Goal: Obtain resource: Download file/media

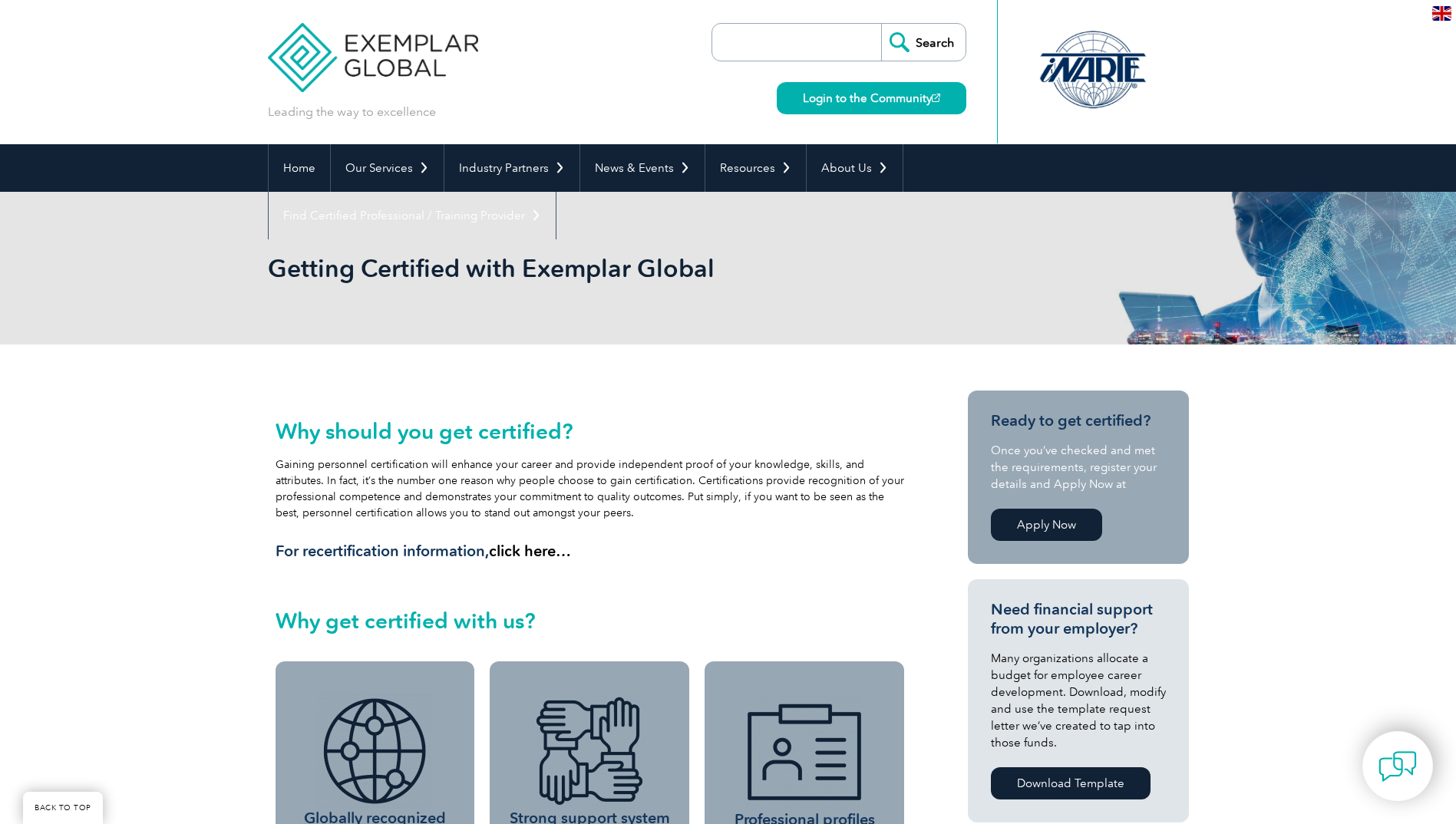
scroll to position [415, 0]
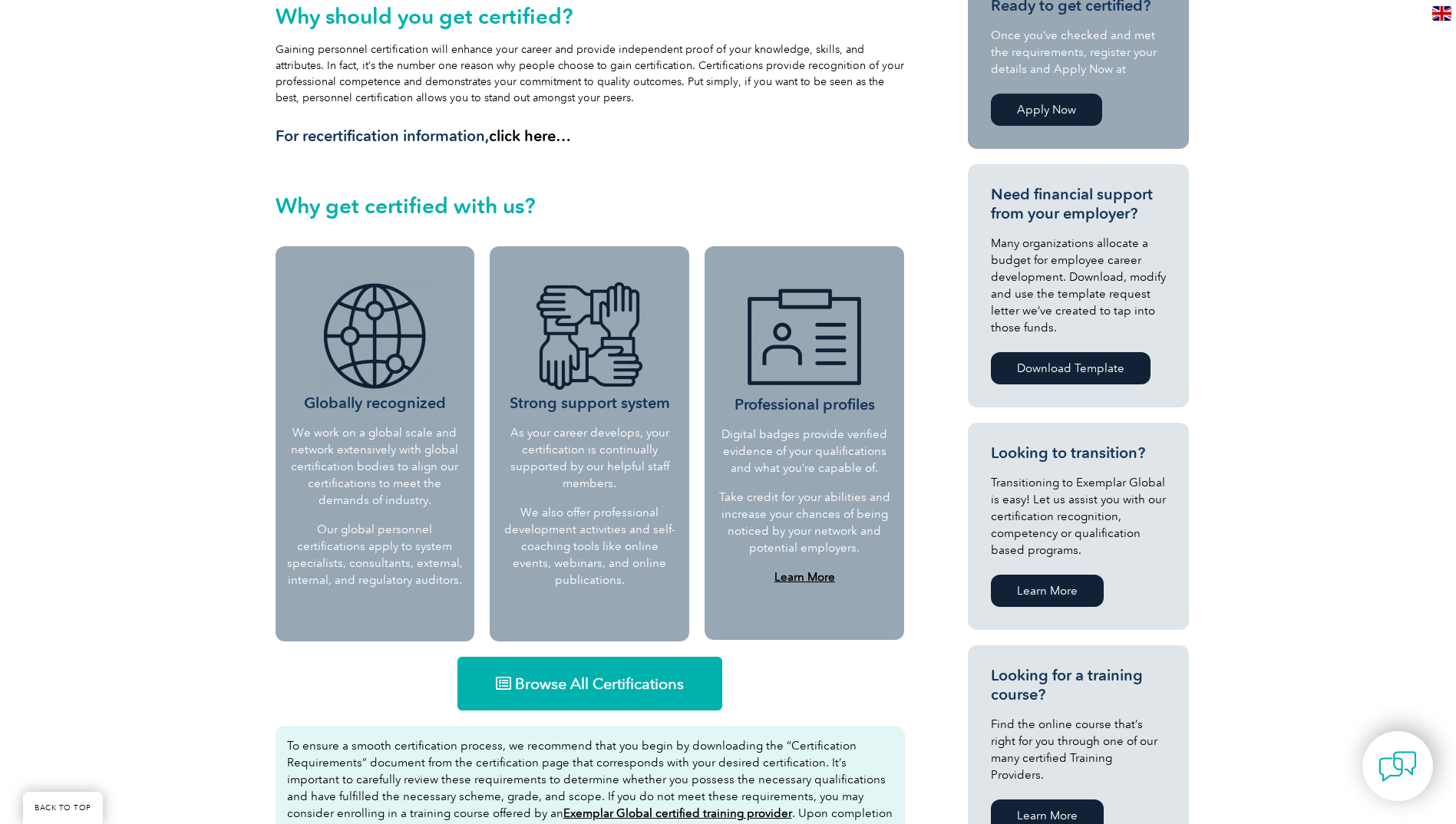
drag, startPoint x: 0, startPoint y: 0, endPoint x: 812, endPoint y: 478, distance: 942.2
click at [816, 472] on p "Digital badges provide verified evidence of your qualifications and what you’re…" at bounding box center [804, 451] width 173 height 50
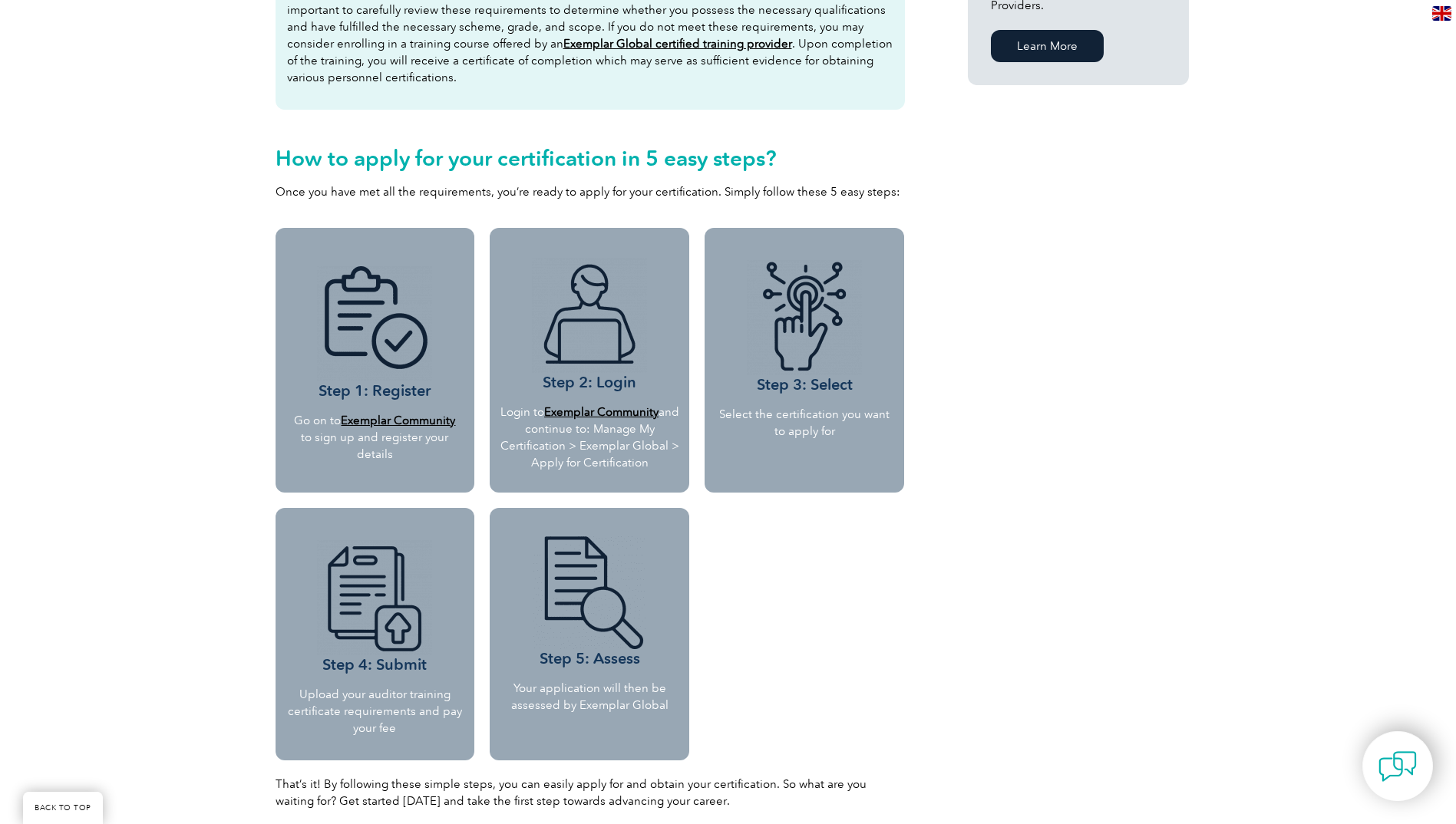
scroll to position [1413, 0]
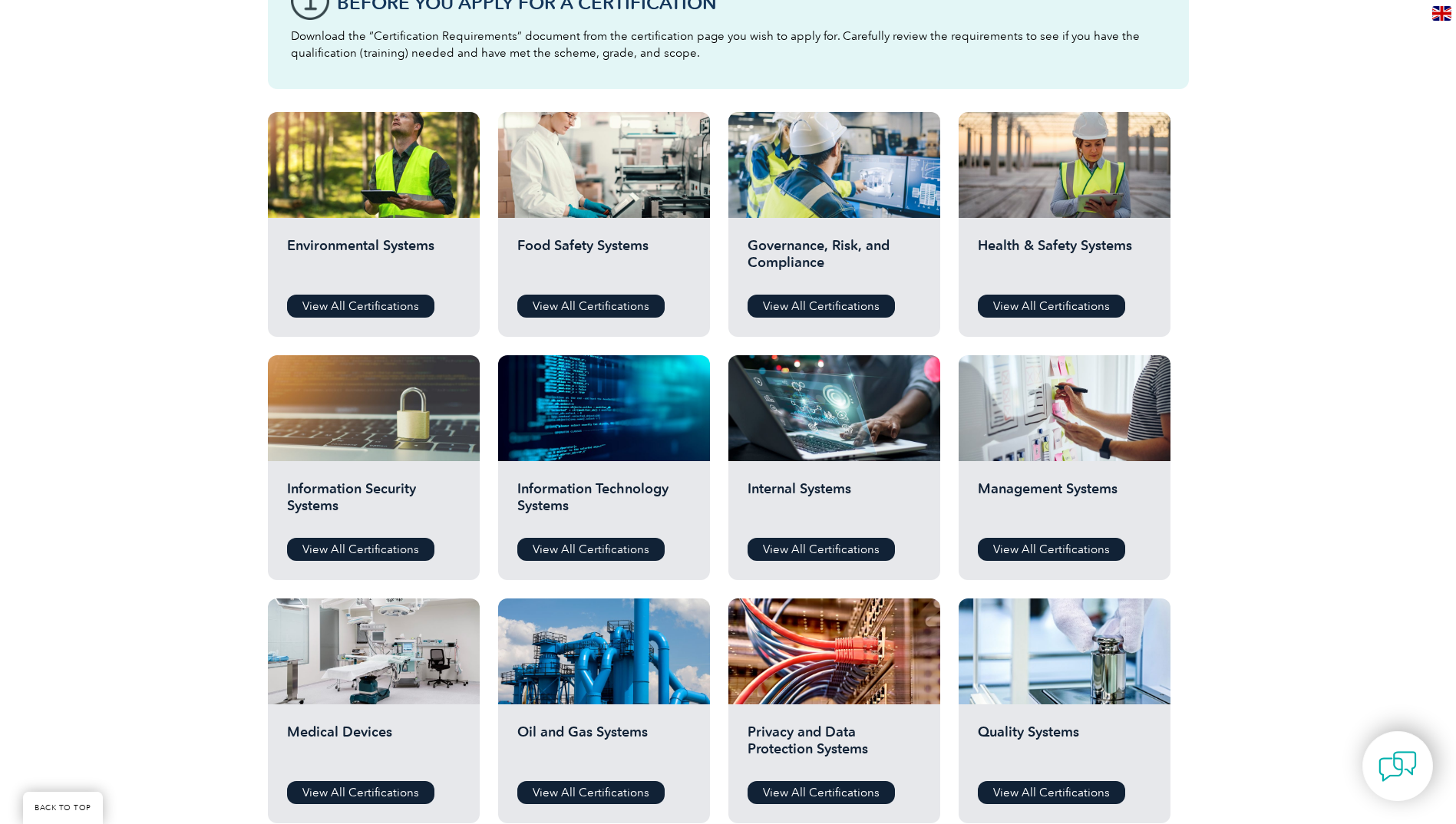
scroll to position [537, 0]
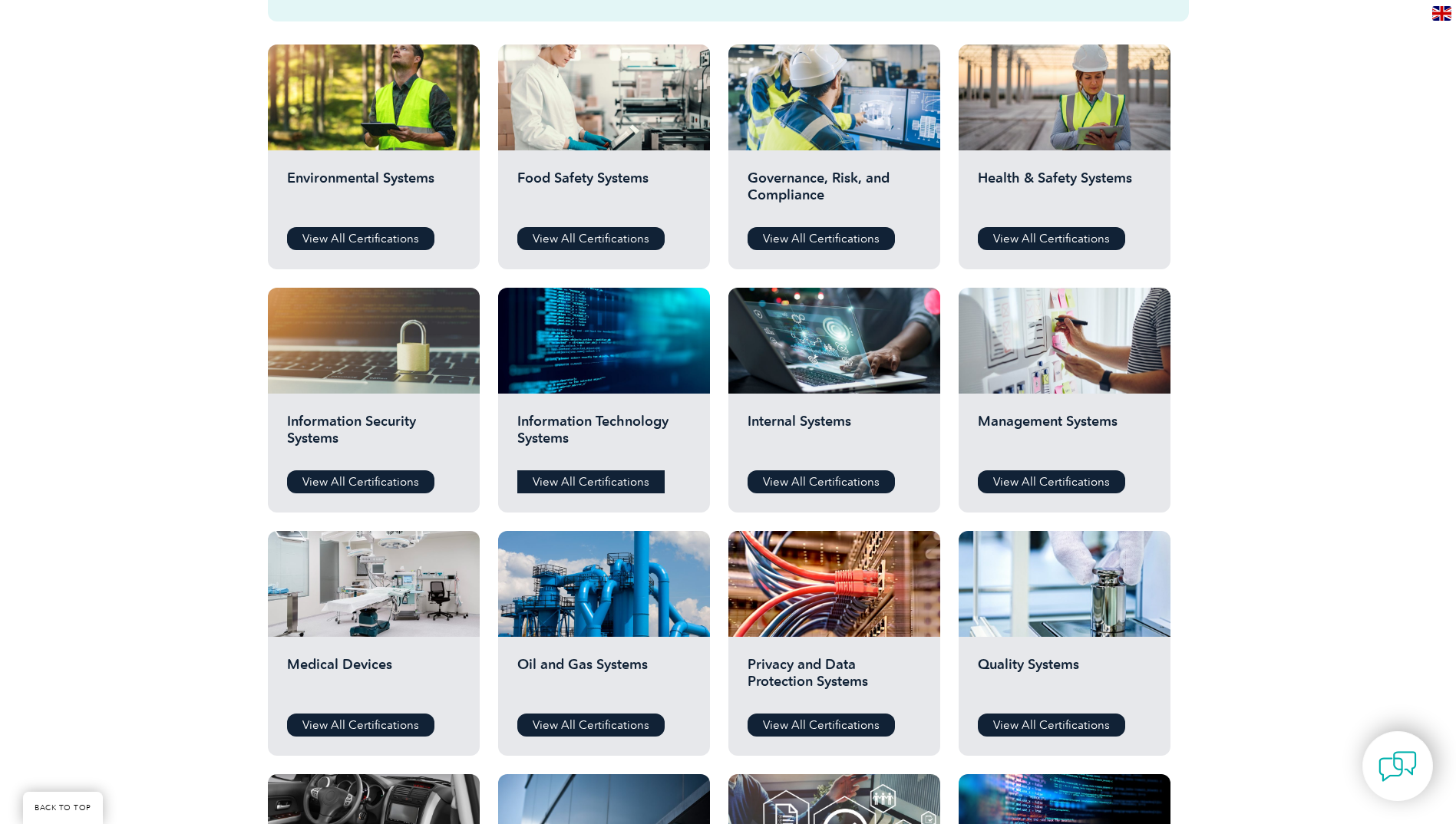
click at [569, 483] on link "View All Certifications" at bounding box center [590, 482] width 147 height 23
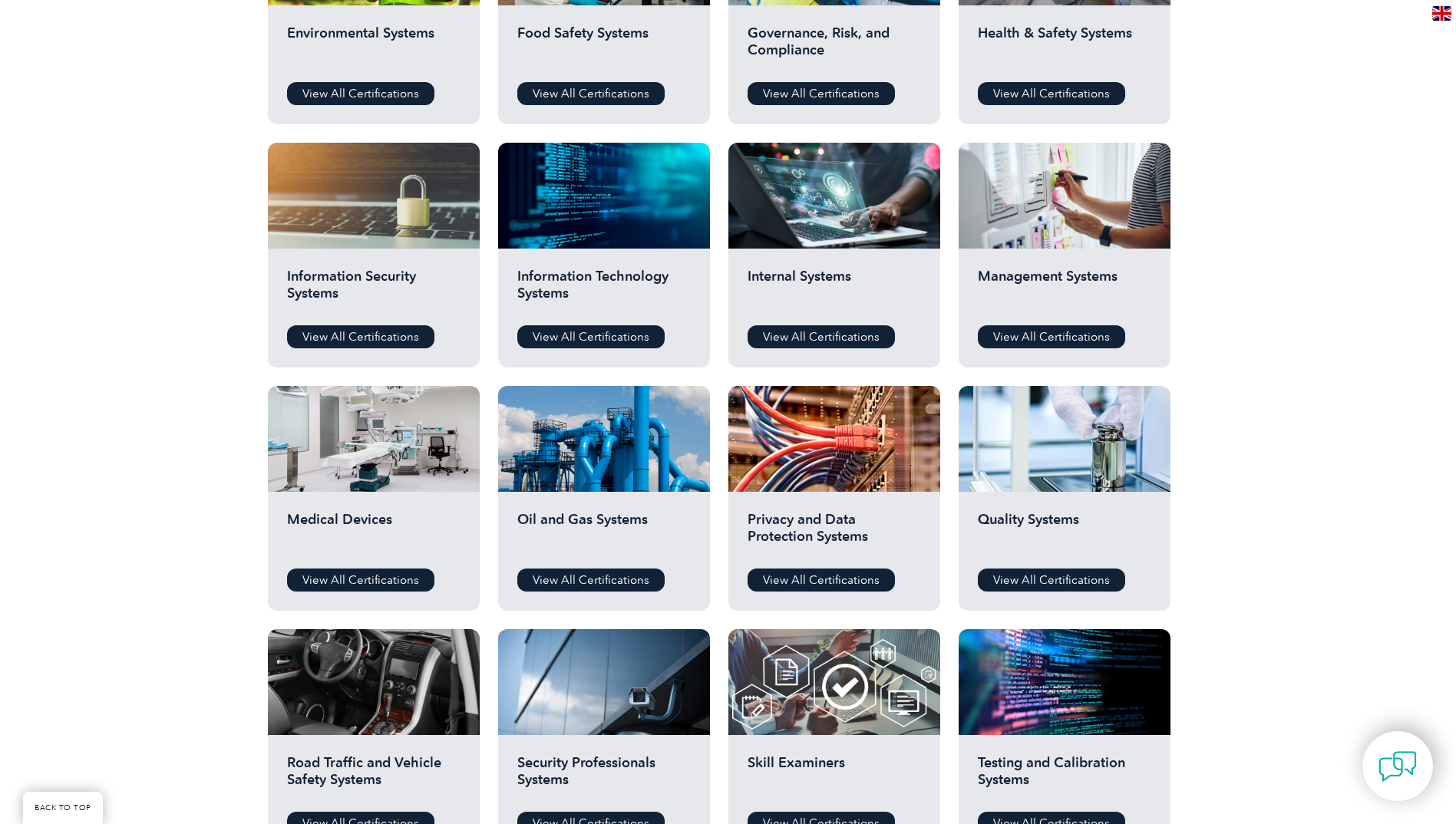
scroll to position [690, 0]
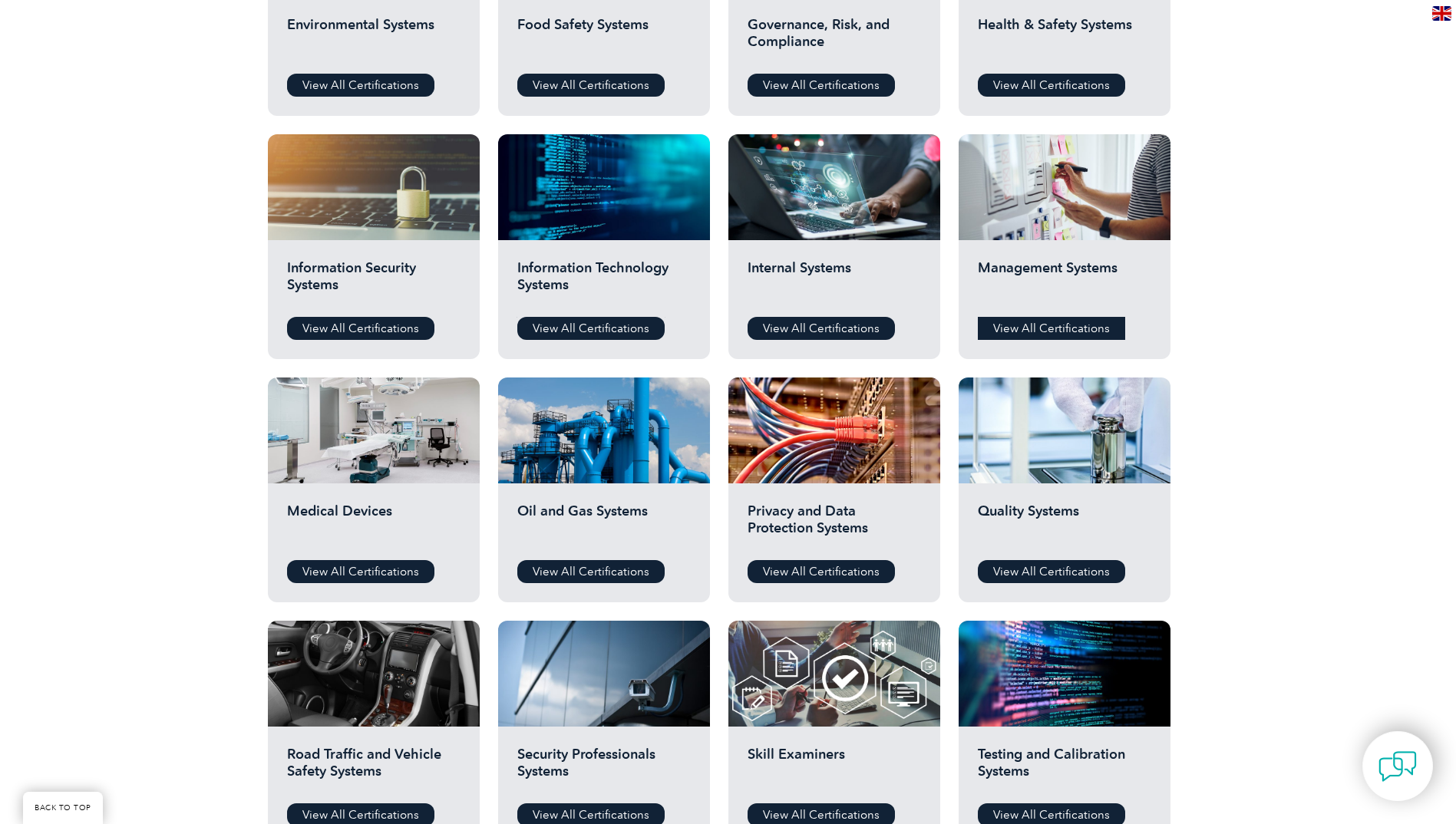
click at [1055, 325] on link "View All Certifications" at bounding box center [1051, 328] width 147 height 23
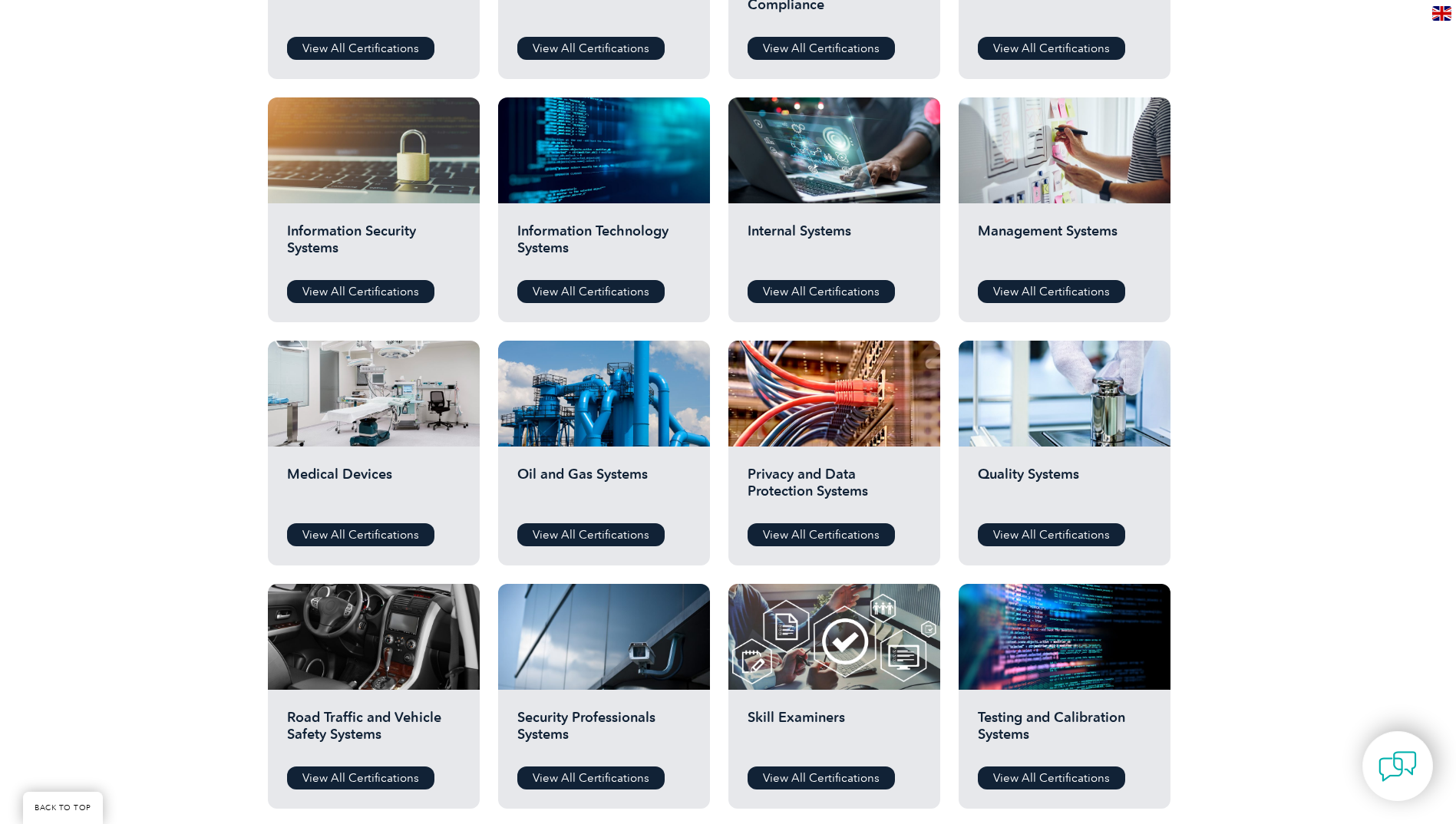
scroll to position [537, 0]
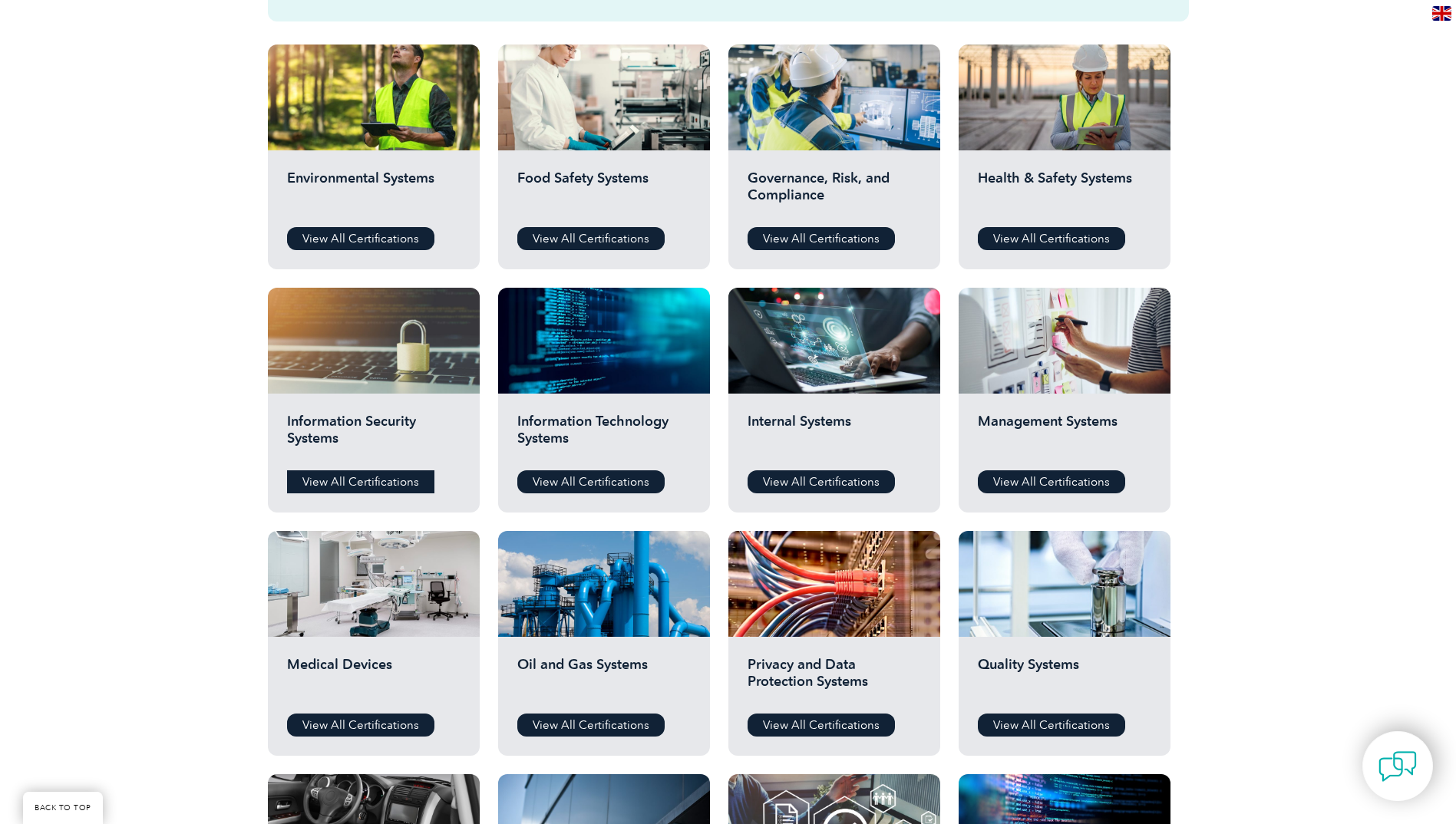
click at [341, 484] on link "View All Certifications" at bounding box center [361, 482] width 147 height 23
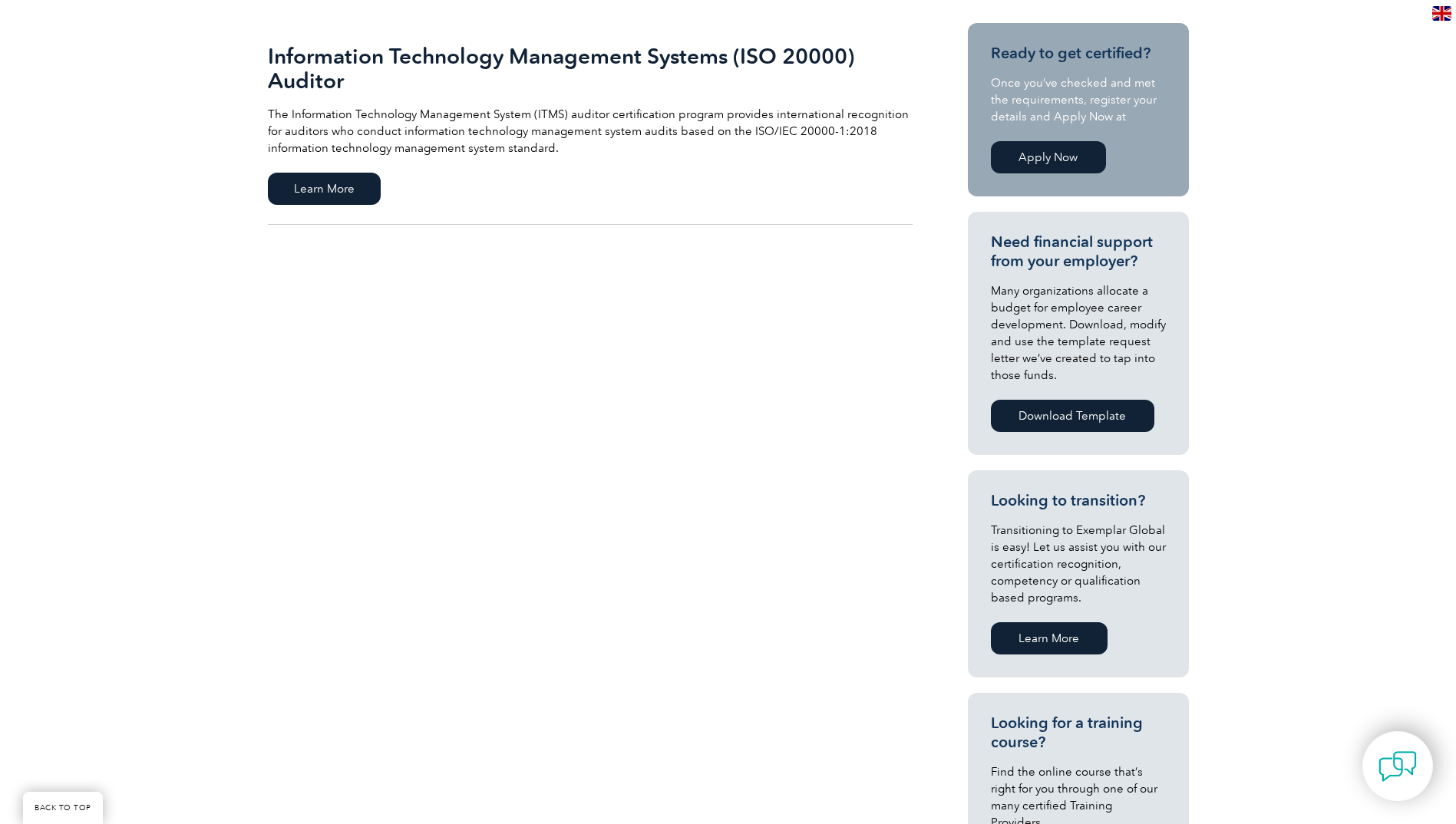
scroll to position [384, 0]
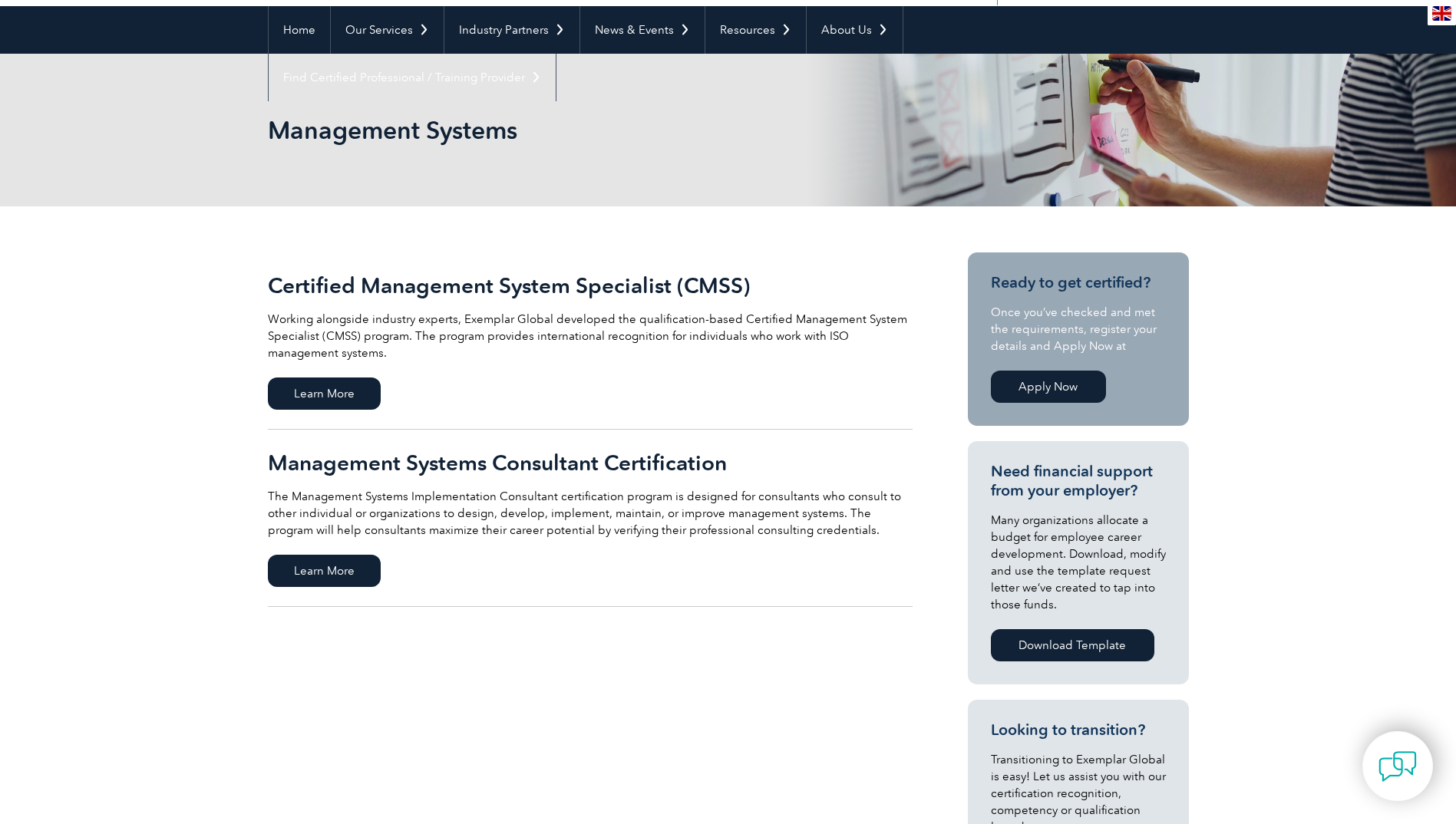
scroll to position [307, 0]
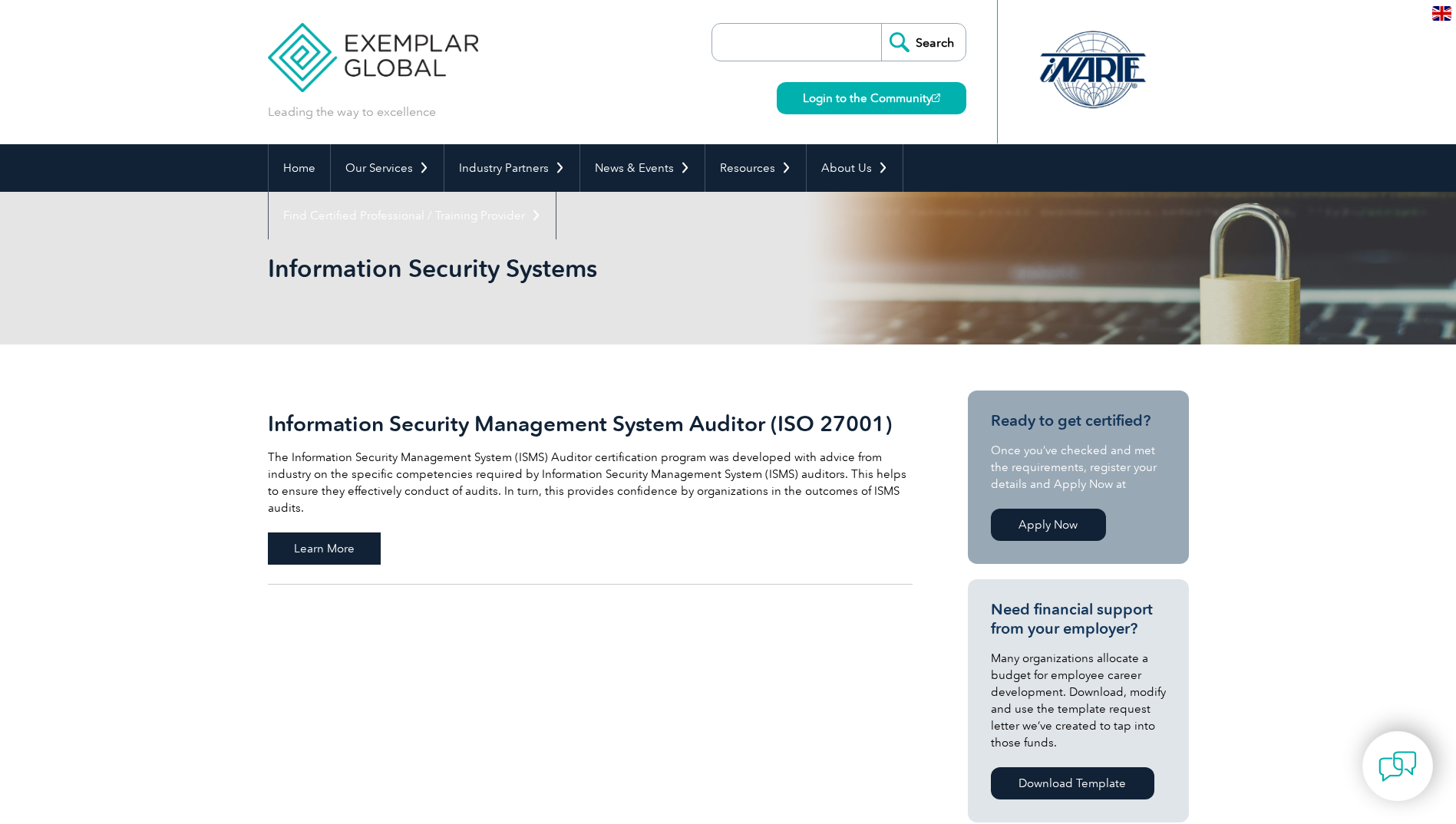
click at [331, 540] on span "Learn More" at bounding box center [324, 549] width 113 height 33
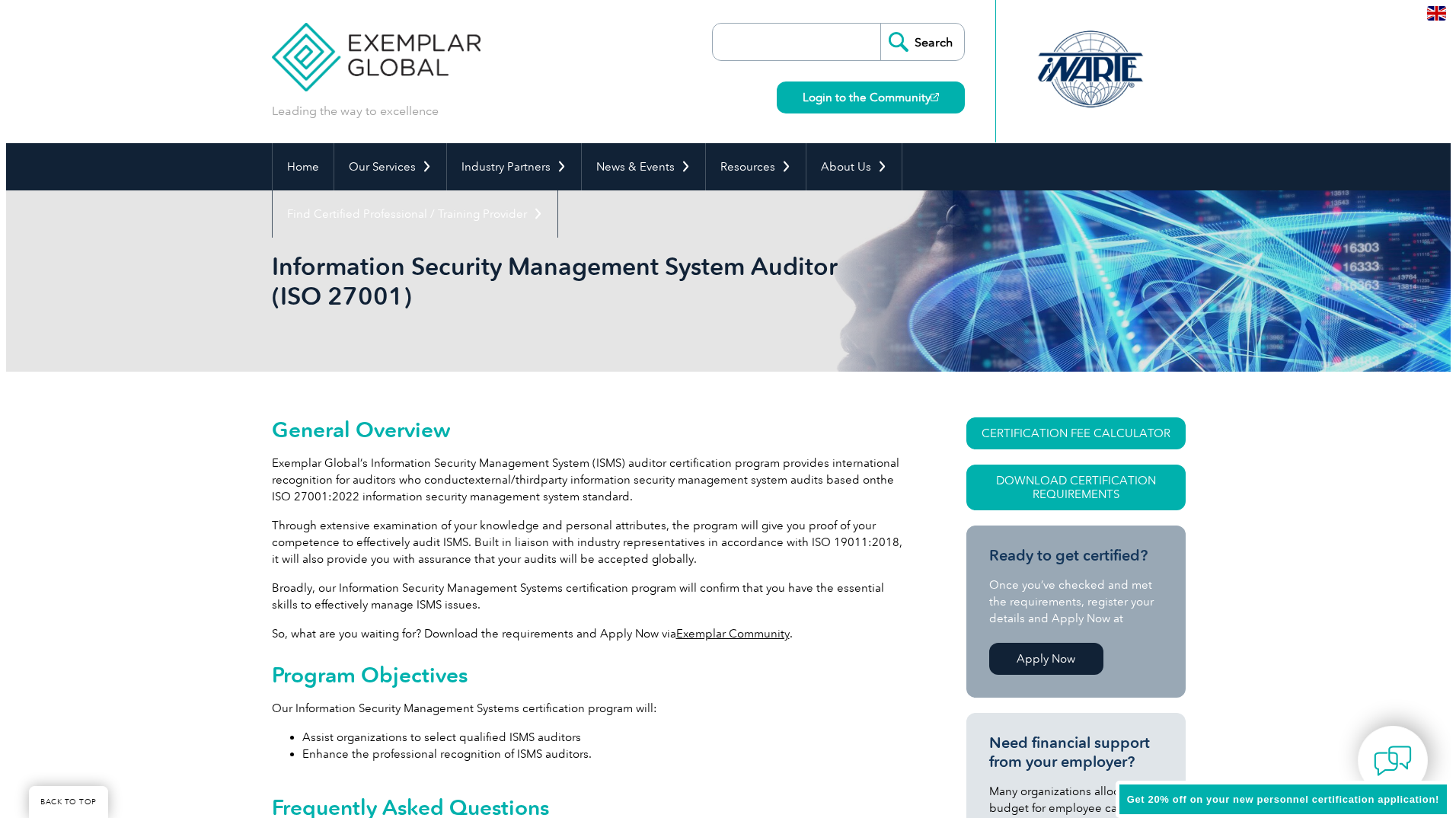
scroll to position [229, 0]
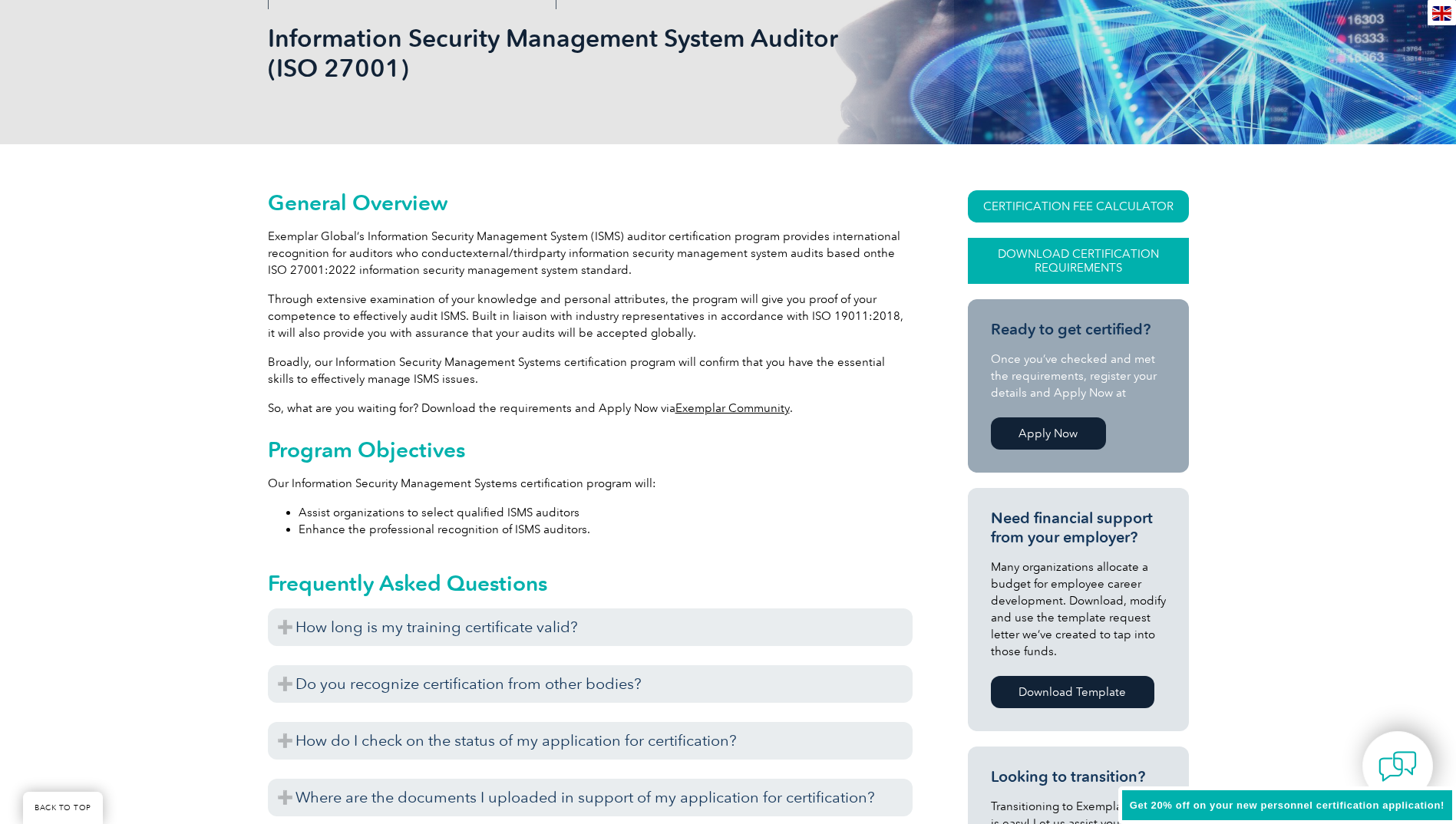
click at [1033, 261] on link "Download Certification Requirements" at bounding box center [1078, 261] width 221 height 46
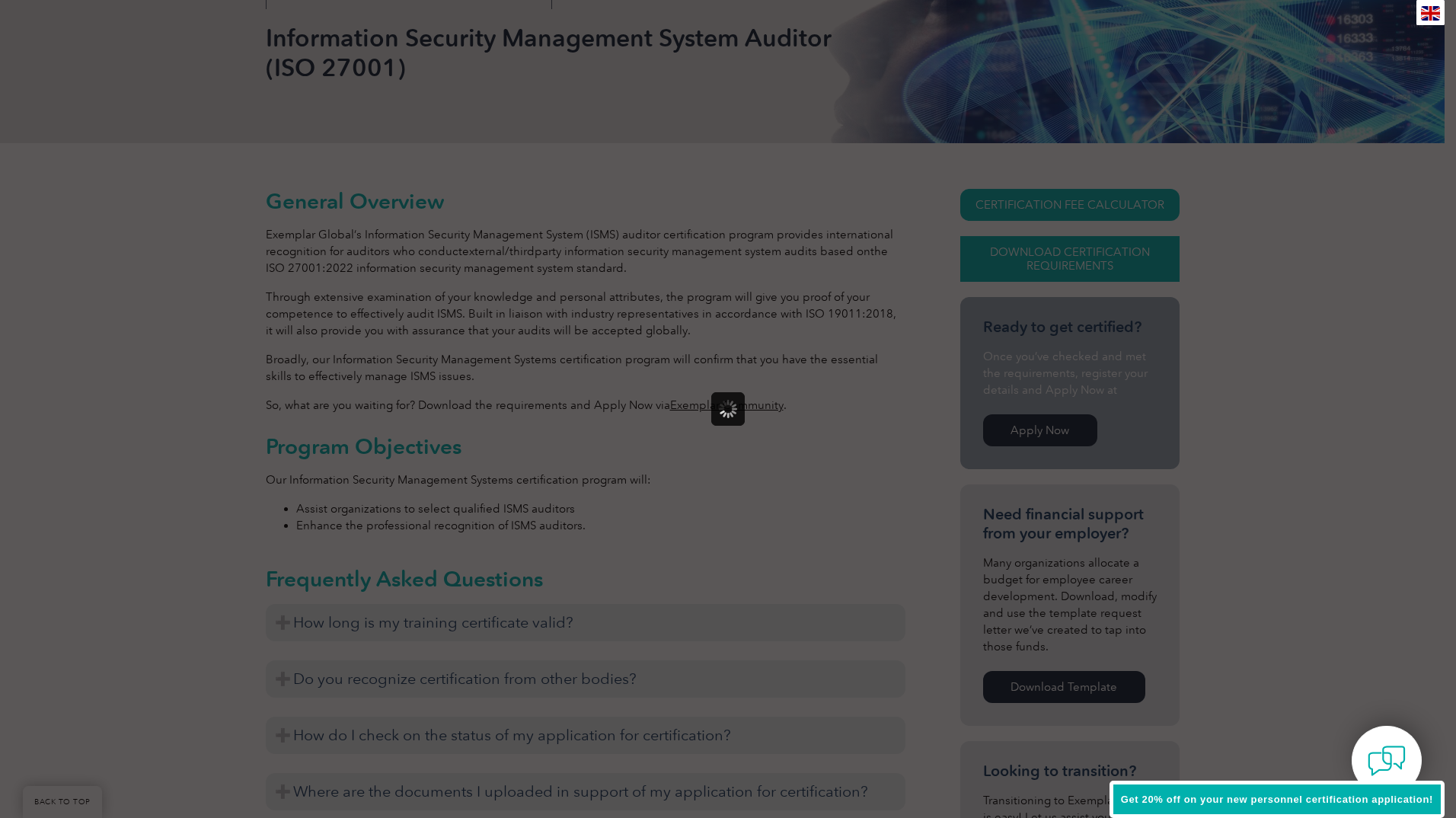
scroll to position [0, 0]
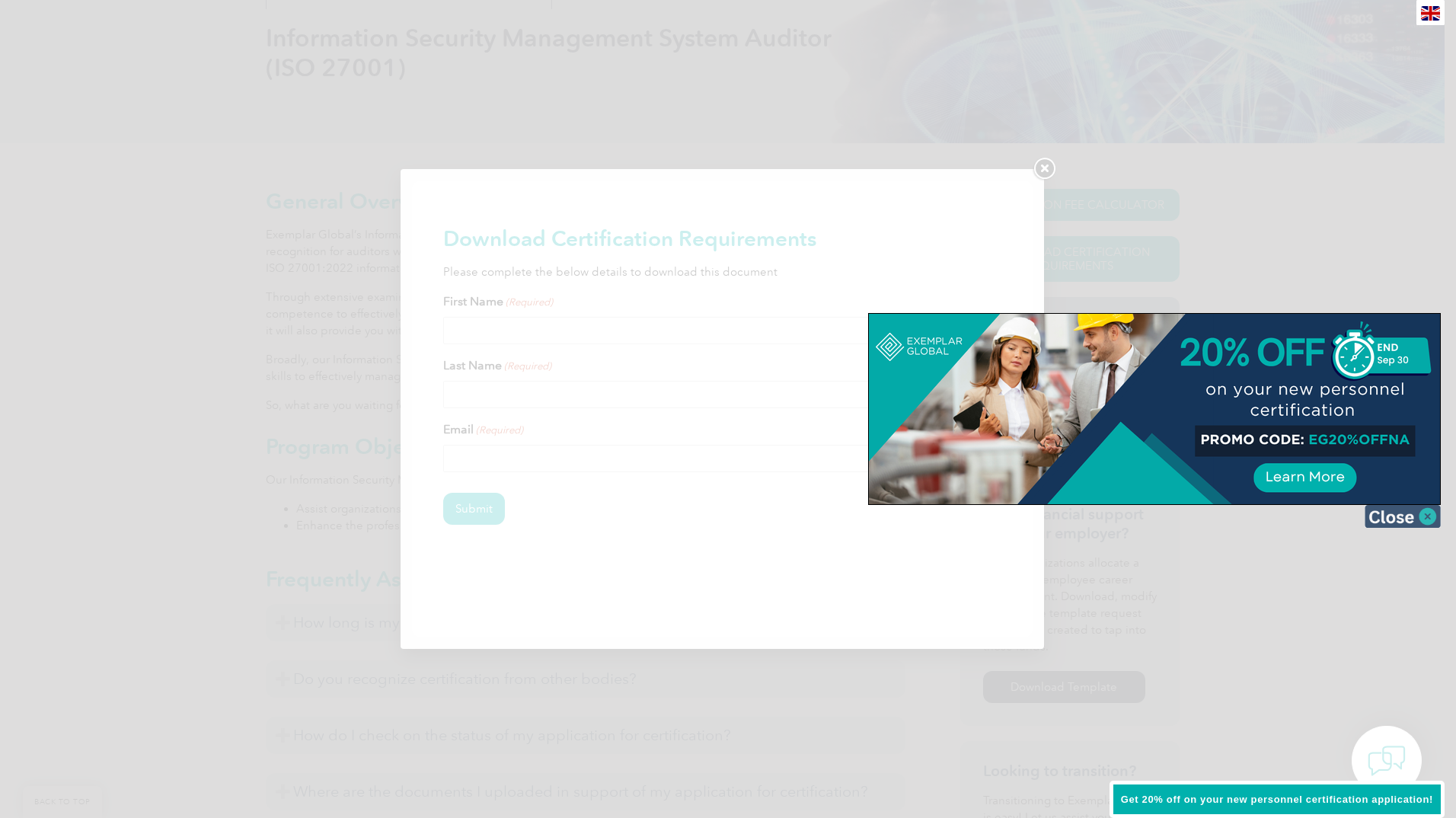
click at [1407, 522] on img at bounding box center [1403, 517] width 76 height 23
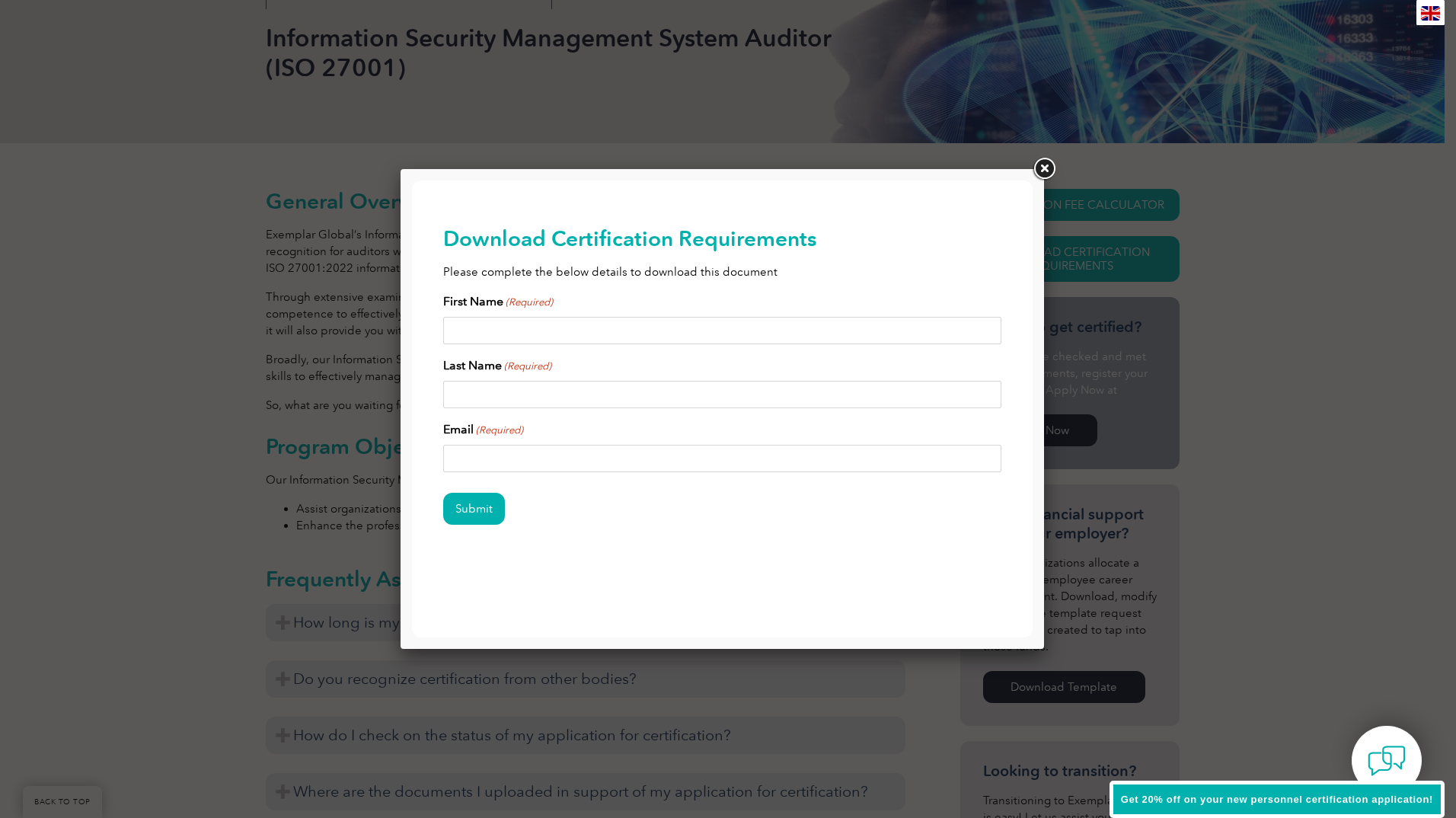
click at [494, 334] on input "First Name (Required)" at bounding box center [723, 331] width 559 height 27
type input "[PERSON_NAME]"
type input "[PERSON_NAME][EMAIL_ADDRESS][PERSON_NAME][DOMAIN_NAME]"
click at [444, 493] on input "Submit" at bounding box center [474, 509] width 61 height 32
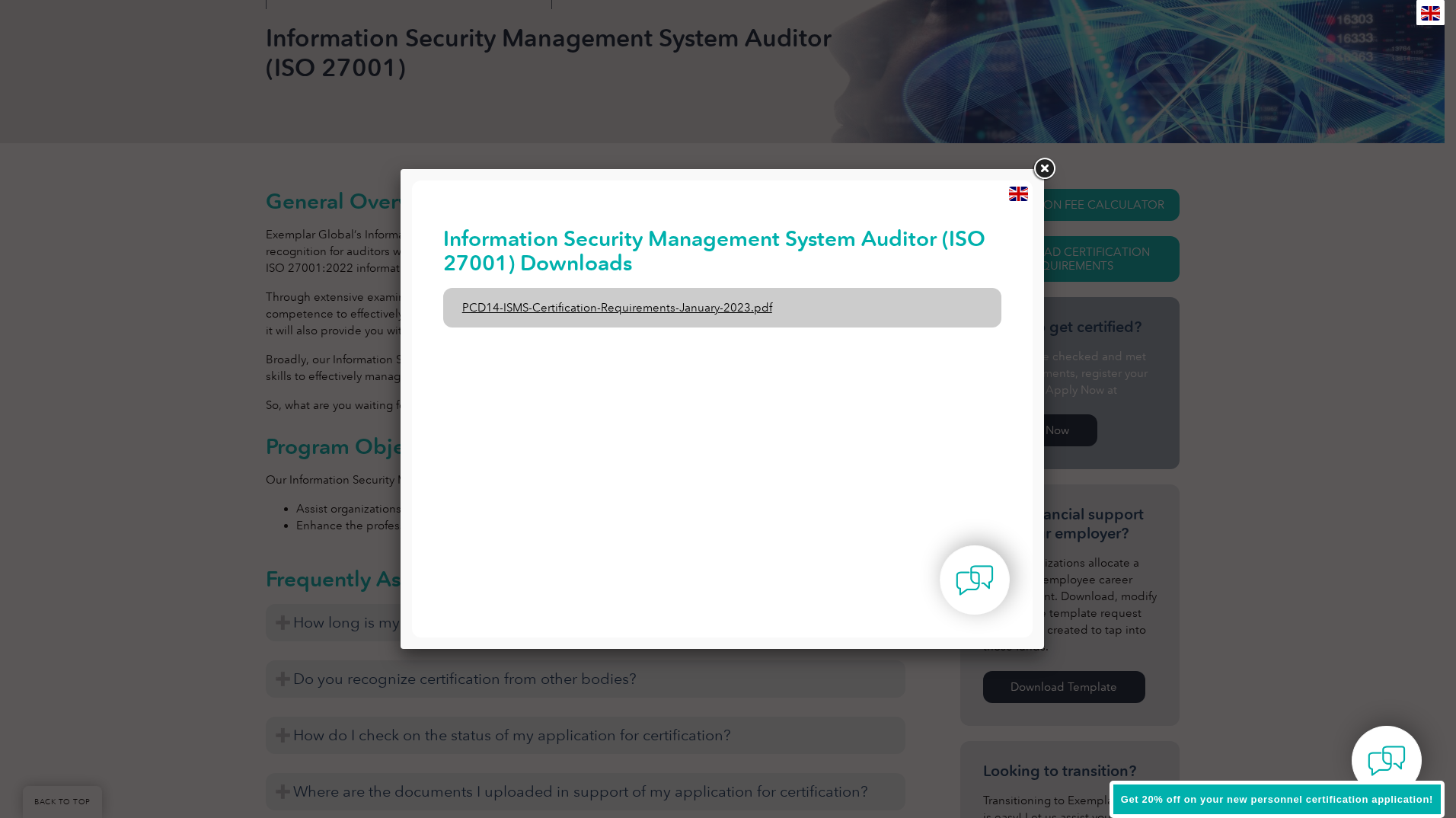
click at [688, 301] on link "PCD14-ISMS-Certification-Requirements-January-2023.pdf" at bounding box center [723, 307] width 559 height 40
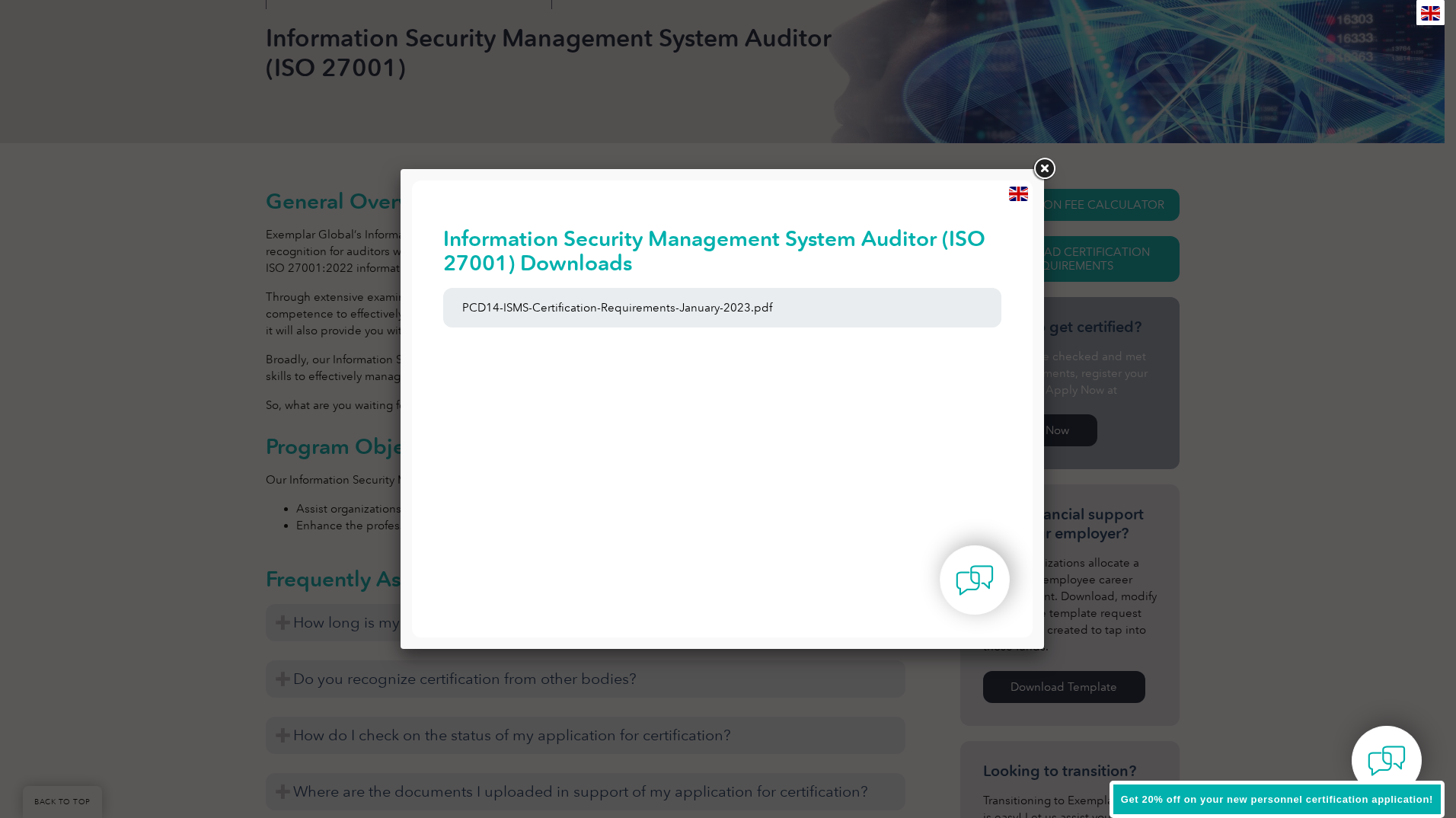
click at [224, 389] on div at bounding box center [728, 409] width 1456 height 818
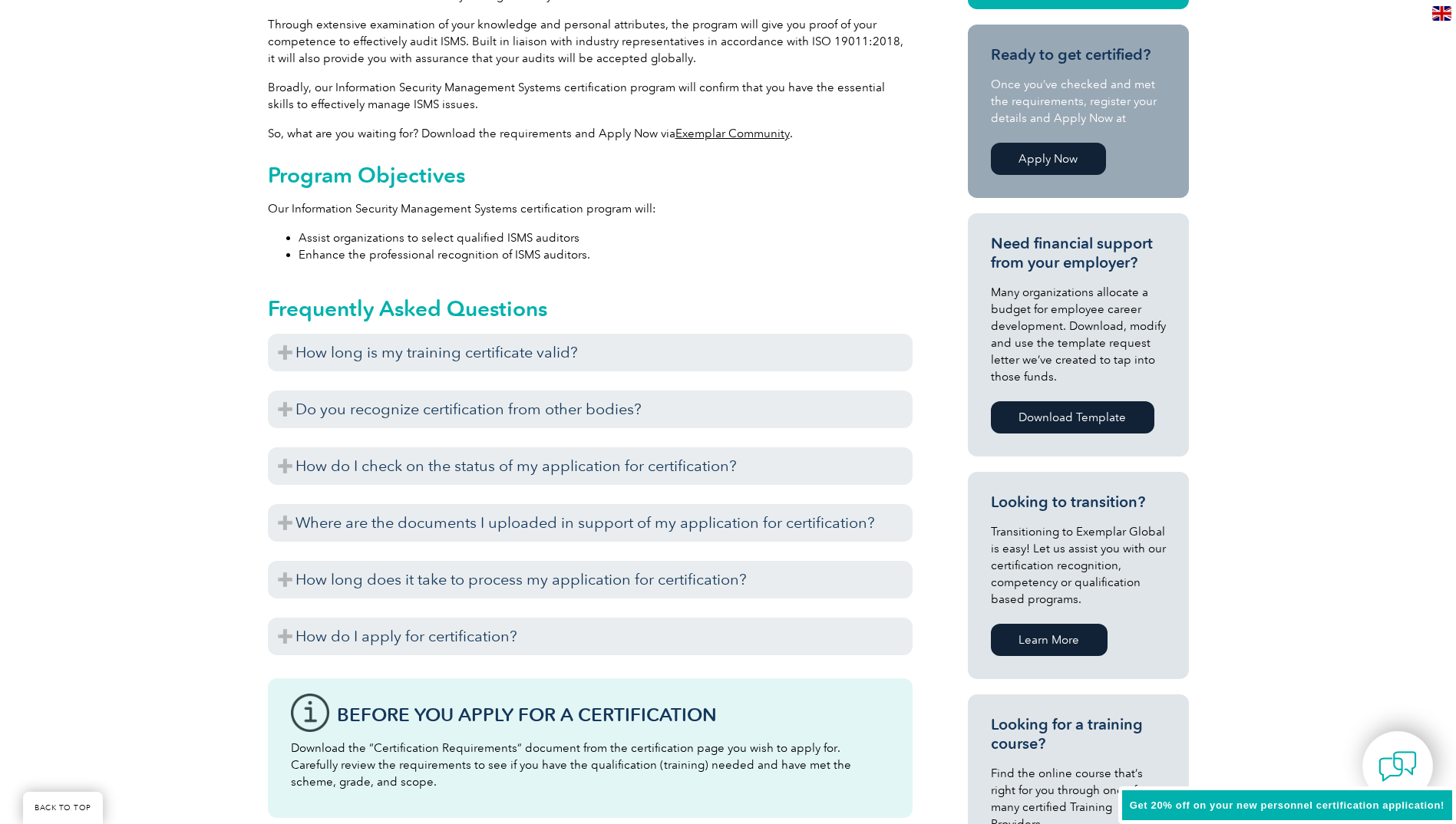
scroll to position [537, 0]
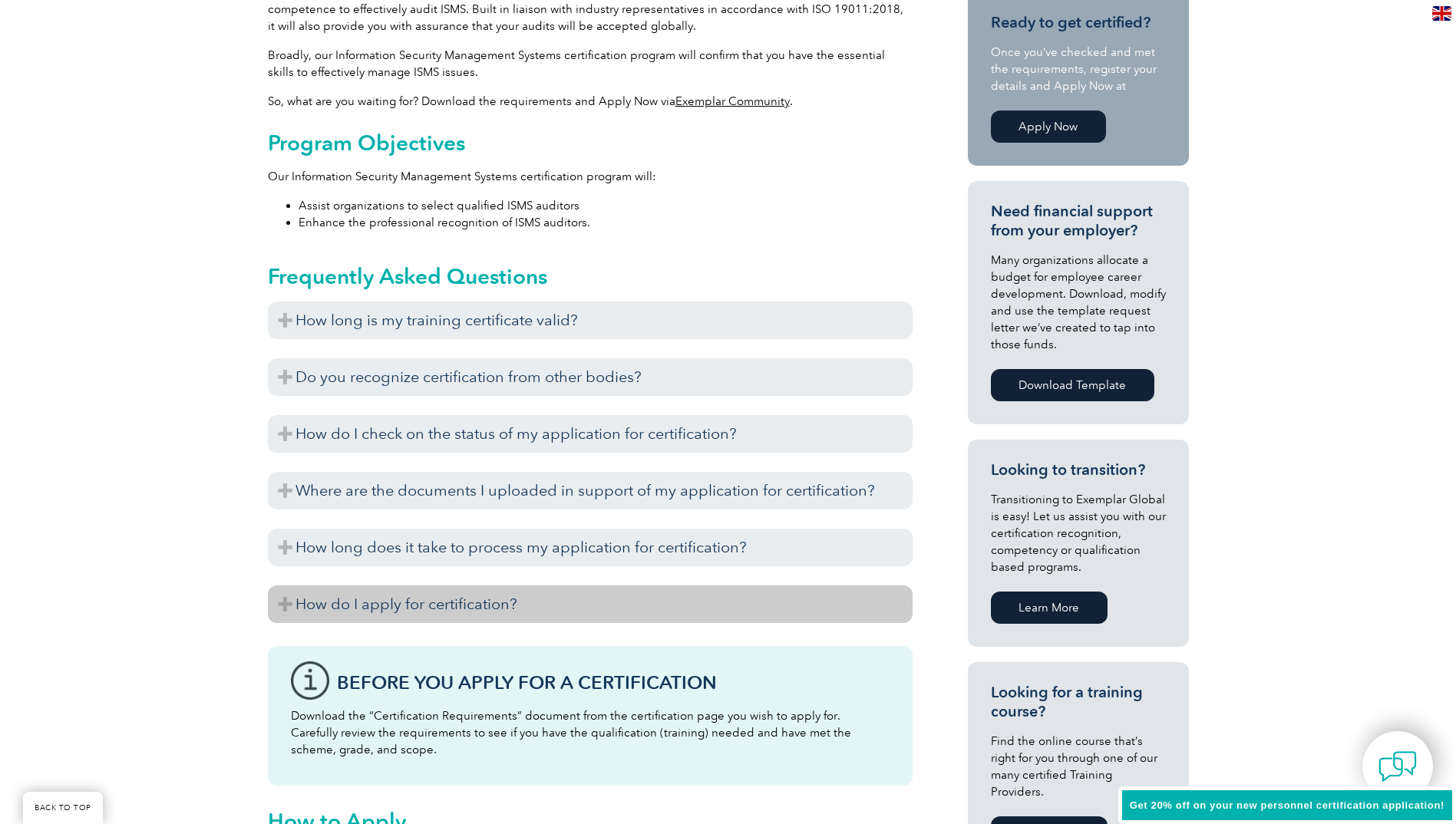
click at [337, 616] on h3 "How do I apply for certification?" at bounding box center [590, 604] width 645 height 37
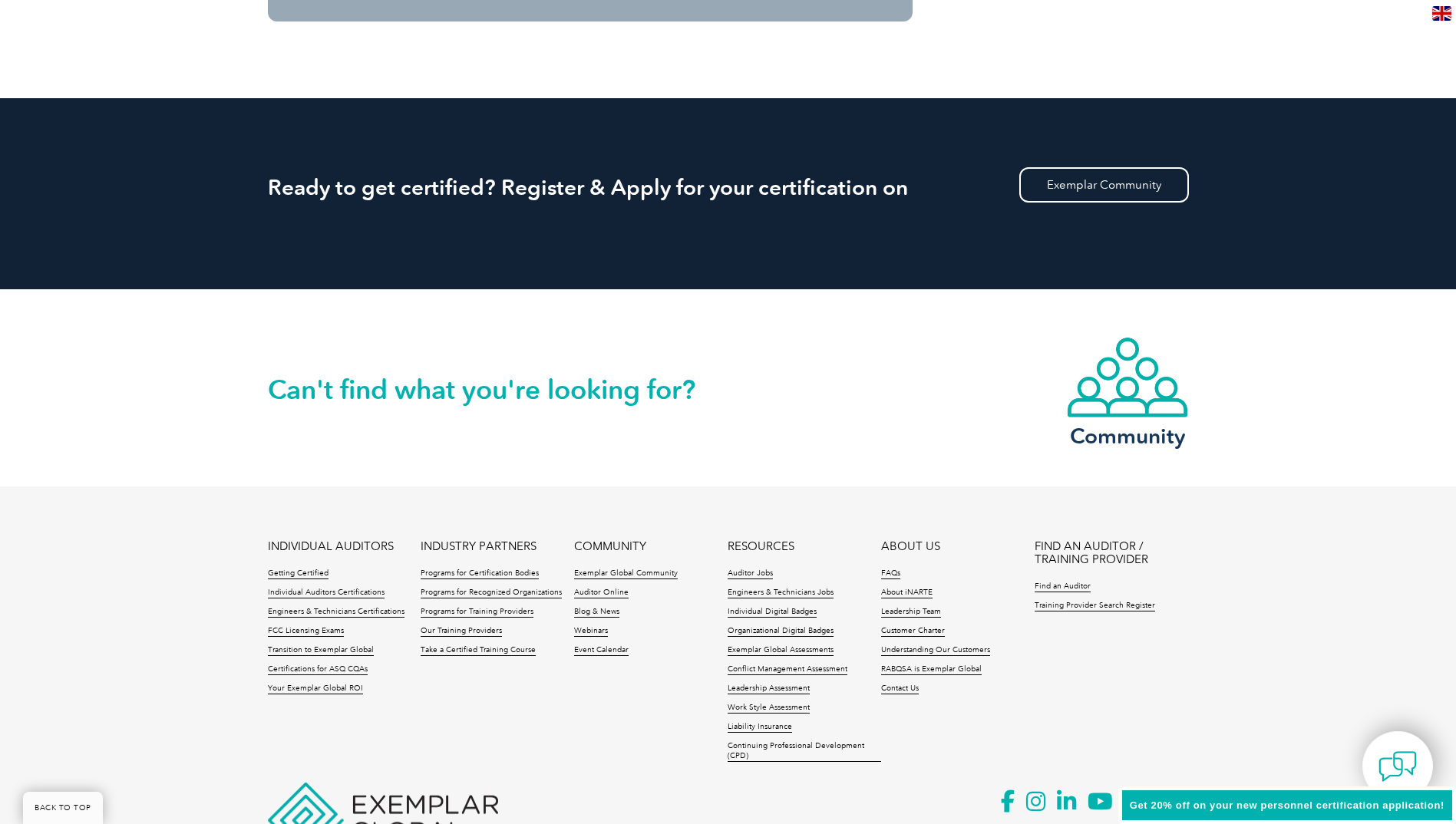
scroll to position [2479, 0]
